Goal: Information Seeking & Learning: Learn about a topic

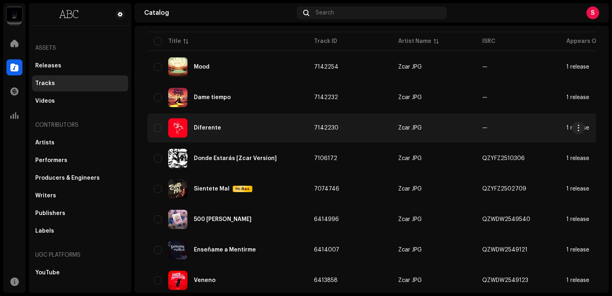
scroll to position [120, 0]
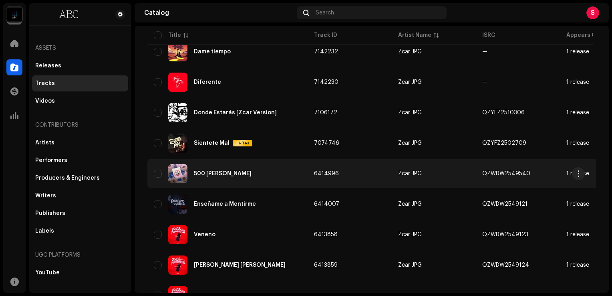
click at [302, 175] on td "500 [PERSON_NAME]" at bounding box center [227, 173] width 160 height 29
